Goal: Transaction & Acquisition: Purchase product/service

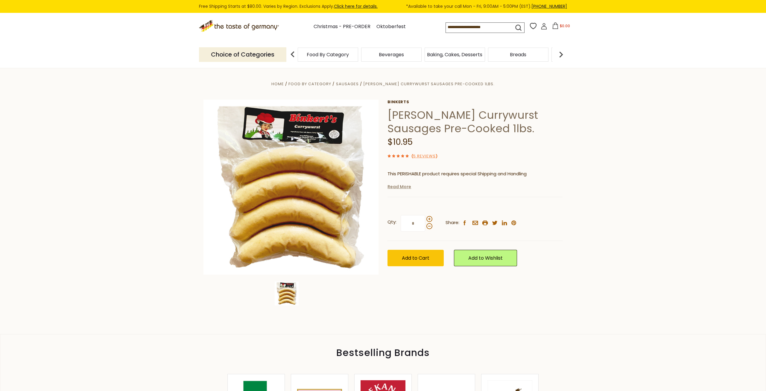
click at [392, 189] on link "Read More" at bounding box center [399, 187] width 24 height 6
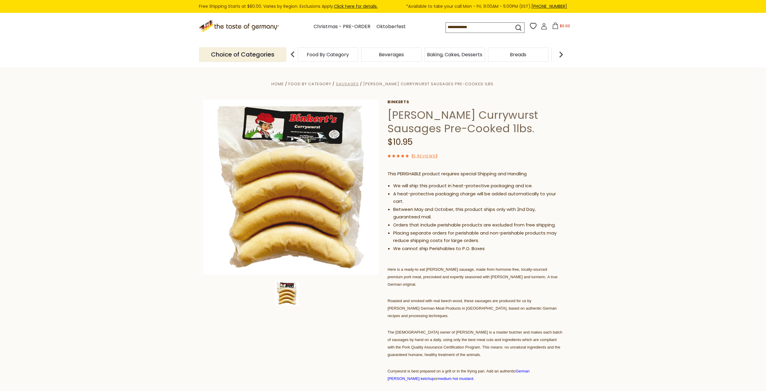
click at [359, 85] on span "Sausages" at bounding box center [347, 84] width 23 height 6
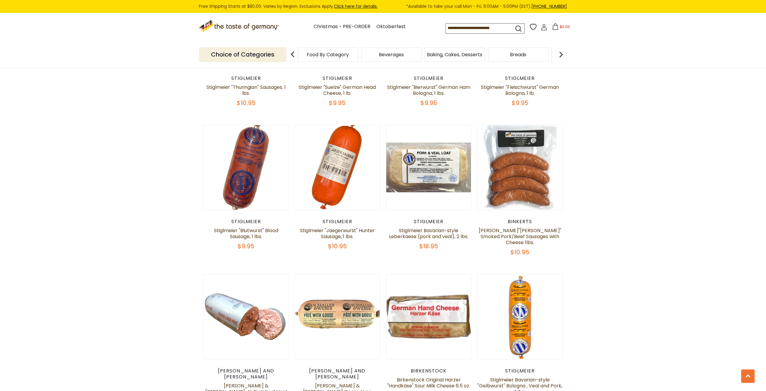
scroll to position [1434, 0]
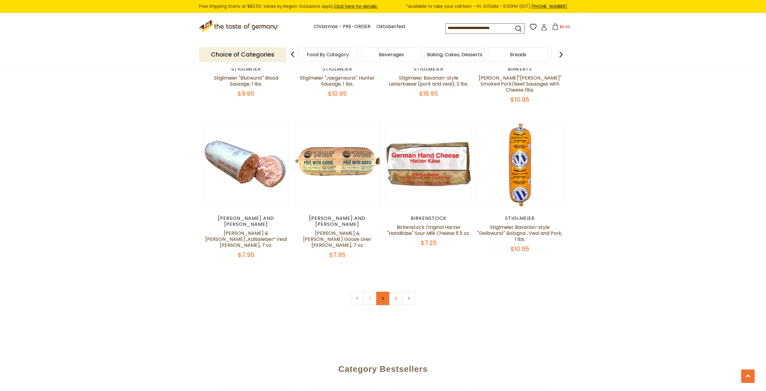
click at [384, 292] on link "2" at bounding box center [382, 298] width 13 height 13
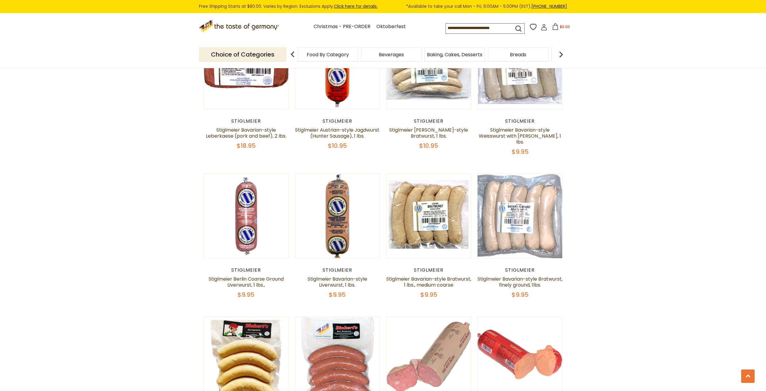
scroll to position [633, 0]
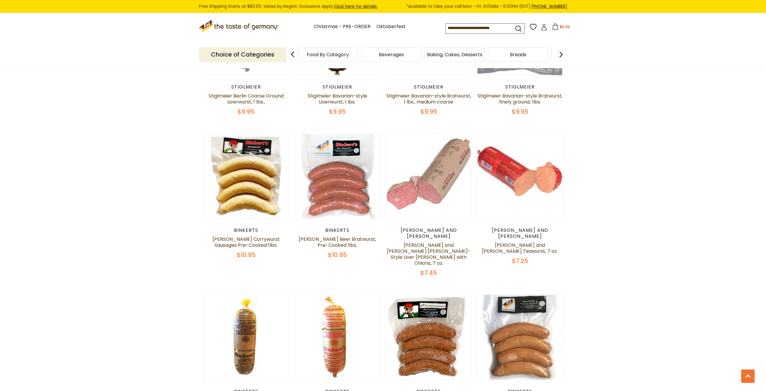
click at [245, 227] on div "Binkerts" at bounding box center [245, 230] width 85 height 6
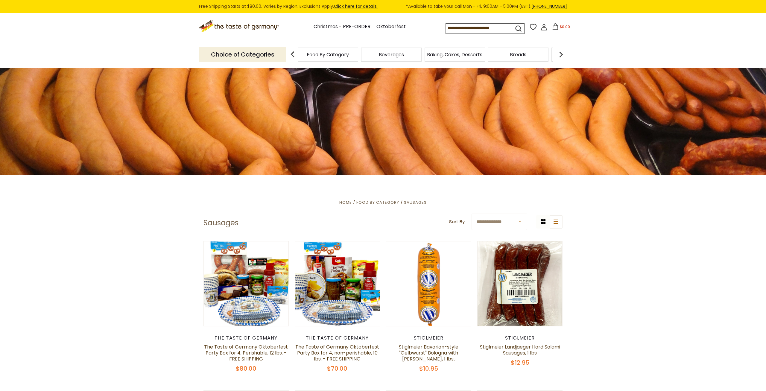
scroll to position [267, 0]
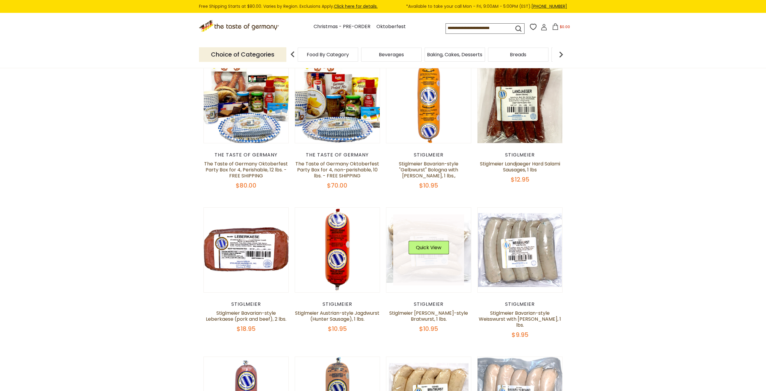
click at [440, 256] on div "Quick View" at bounding box center [428, 250] width 71 height 71
click at [439, 250] on button "Quick View" at bounding box center [428, 247] width 40 height 13
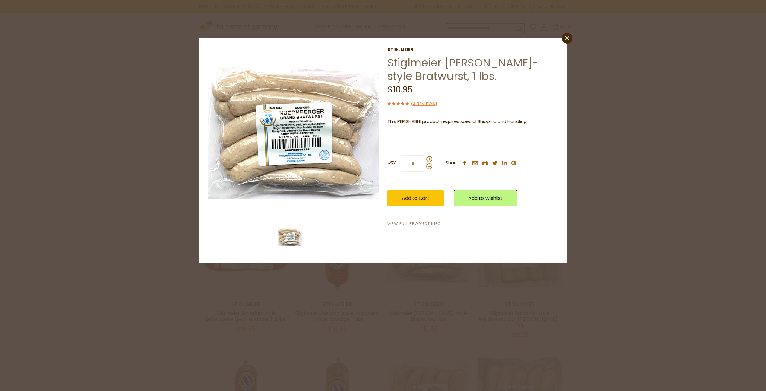
click at [408, 227] on link "View Full Product Info" at bounding box center [414, 224] width 54 height 6
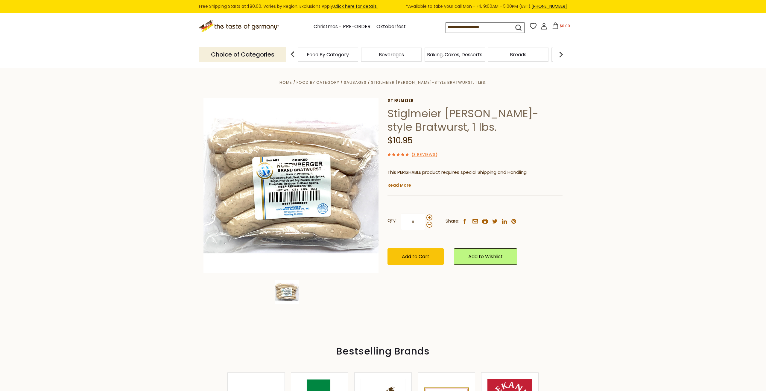
click at [390, 191] on div "Current stock: 0" at bounding box center [474, 191] width 175 height 4
click at [391, 186] on link "Read More" at bounding box center [399, 185] width 24 height 6
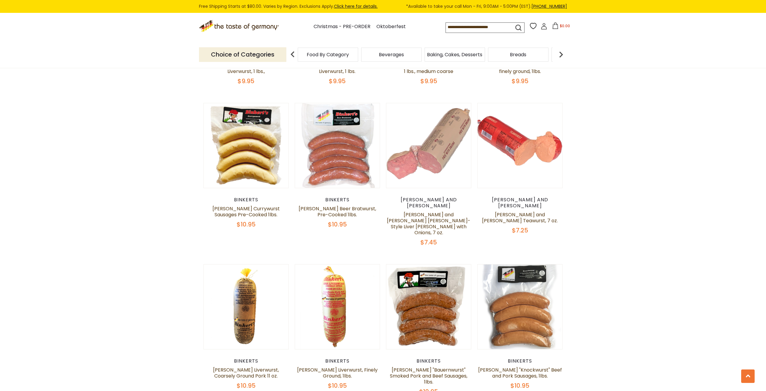
scroll to position [846, 0]
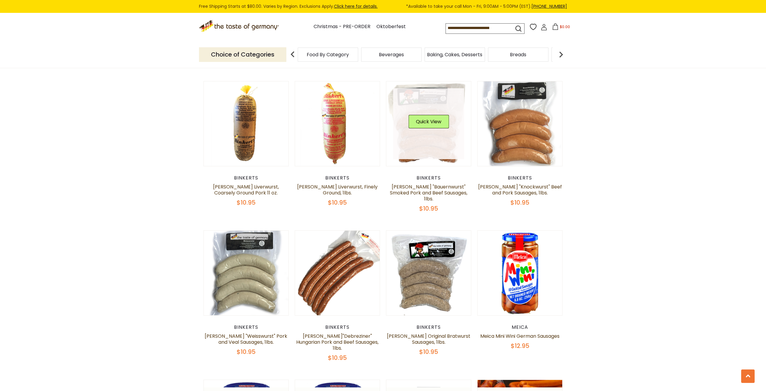
click at [424, 115] on button "Quick View" at bounding box center [428, 121] width 40 height 13
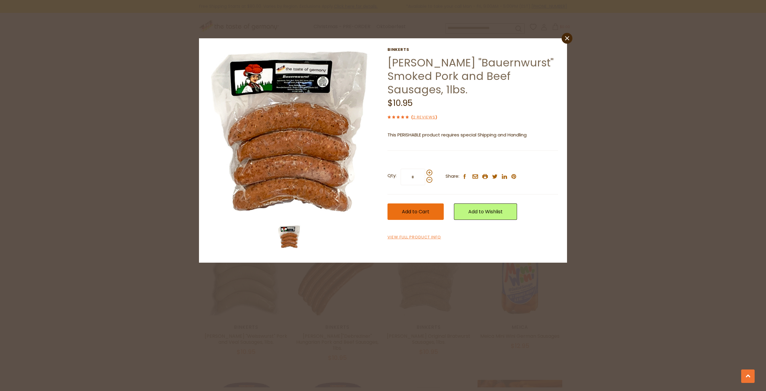
click at [417, 208] on span "Add to Cart" at bounding box center [416, 211] width 28 height 7
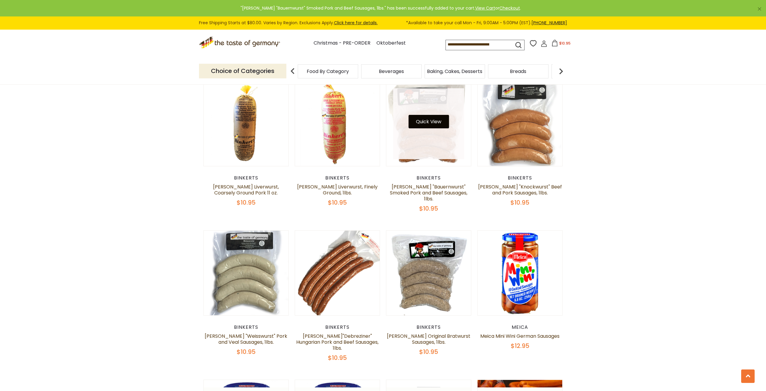
click at [421, 115] on button "Quick View" at bounding box center [428, 121] width 40 height 13
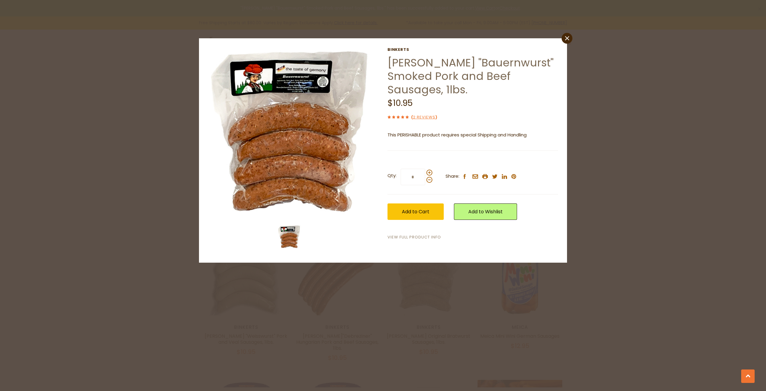
click at [414, 234] on link "View Full Product Info" at bounding box center [414, 237] width 54 height 6
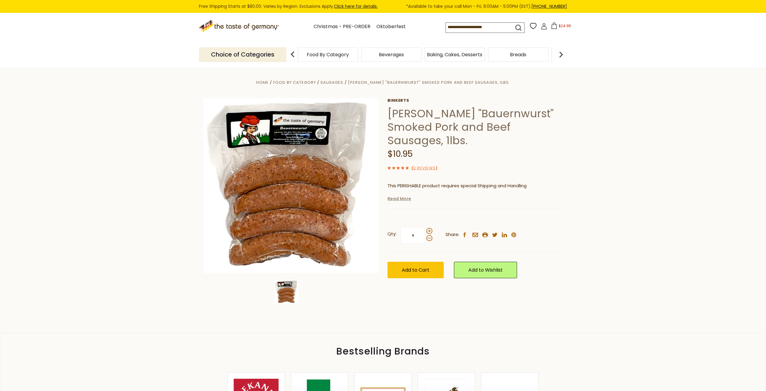
click at [390, 196] on link "Read More" at bounding box center [399, 199] width 24 height 6
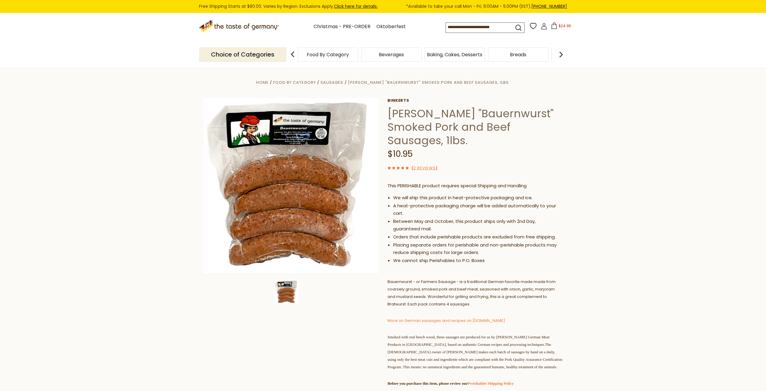
click at [670, 129] on section "Home Food By Category Sausages [PERSON_NAME] "Bauernwurst" Smoked Pork and Beef…" at bounding box center [383, 292] width 766 height 450
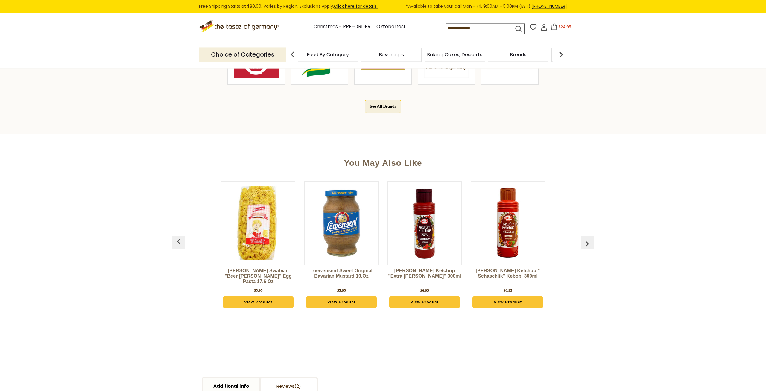
scroll to position [549, 0]
